Goal: Transaction & Acquisition: Purchase product/service

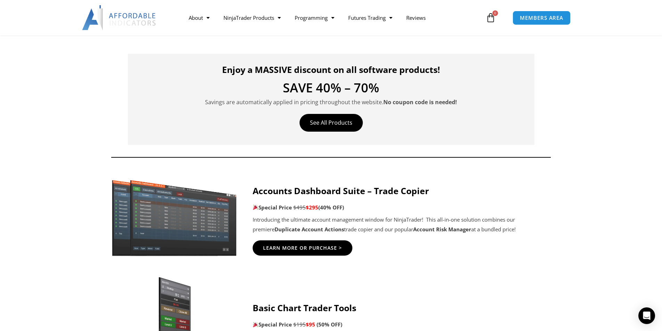
scroll to position [278, 0]
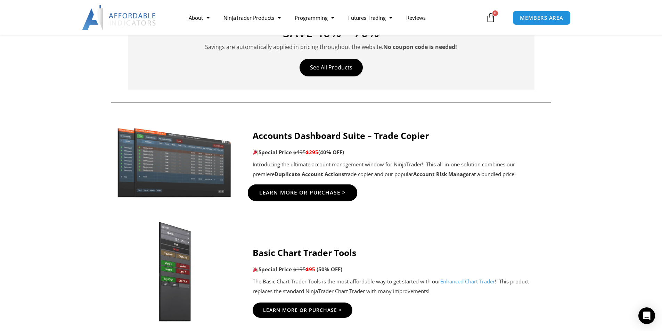
click at [307, 191] on span "Learn More Or Purchase >" at bounding box center [302, 192] width 87 height 5
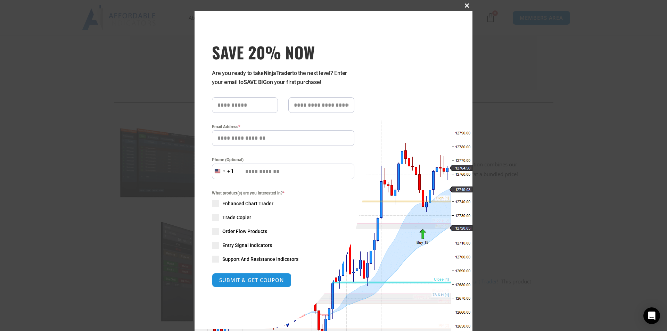
click at [461, 6] on span at bounding box center [466, 5] width 11 height 4
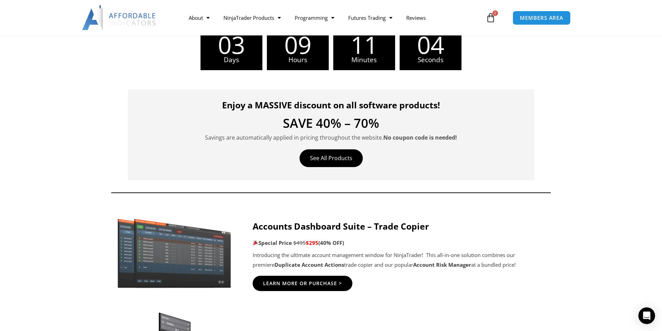
scroll to position [208, 0]
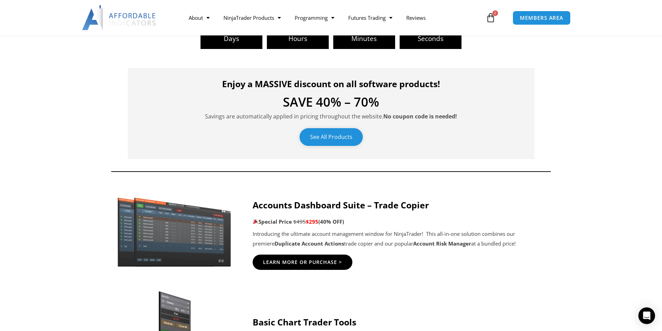
click at [335, 136] on link "See All Products" at bounding box center [330, 137] width 63 height 18
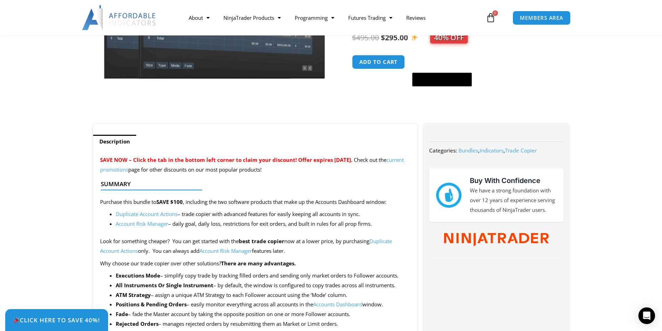
scroll to position [174, 0]
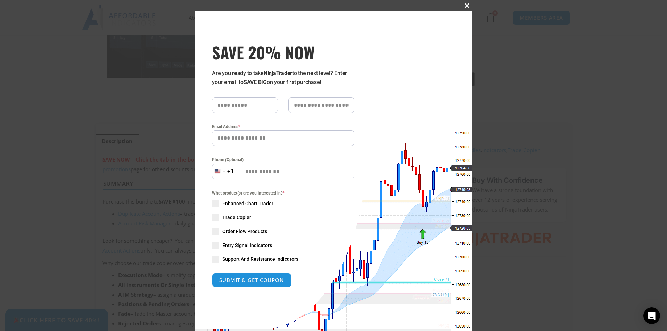
click at [464, 5] on span at bounding box center [466, 5] width 11 height 4
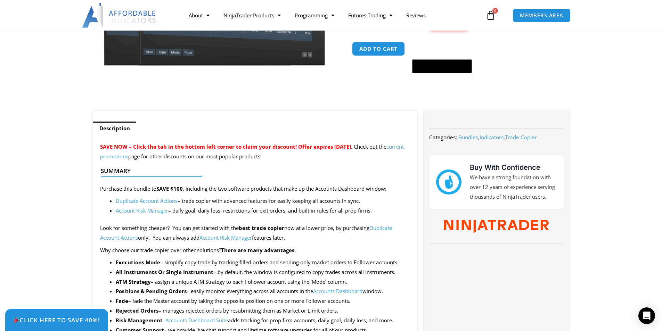
scroll to position [69, 0]
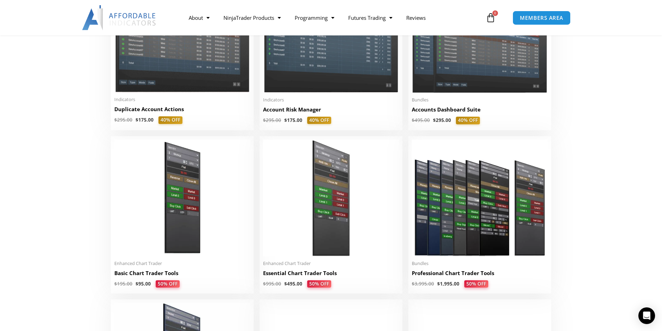
scroll to position [104, 0]
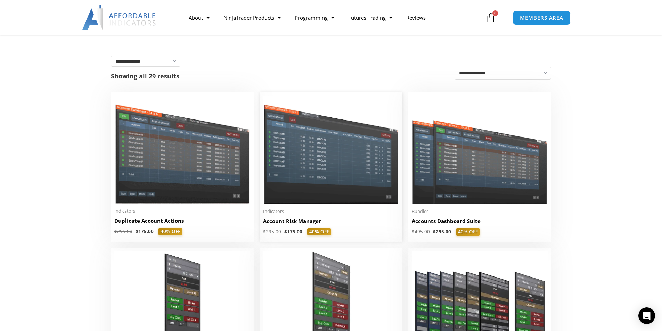
click at [316, 150] on img at bounding box center [331, 150] width 136 height 108
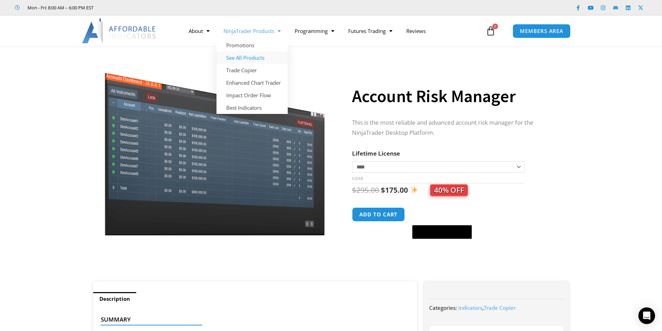
click at [240, 57] on link "See All Products" at bounding box center [251, 57] width 71 height 13
